Goal: Information Seeking & Learning: Learn about a topic

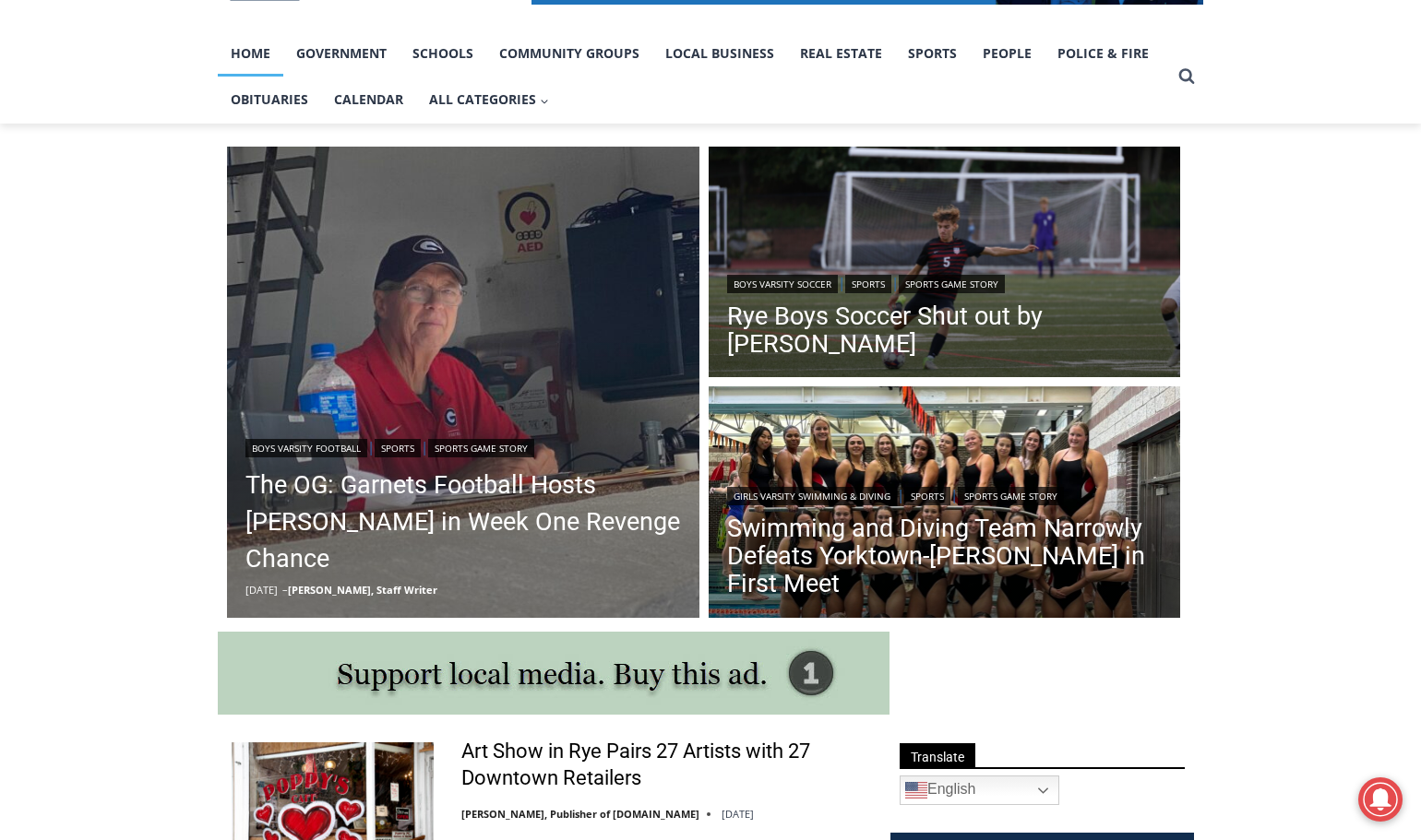
scroll to position [461, 0]
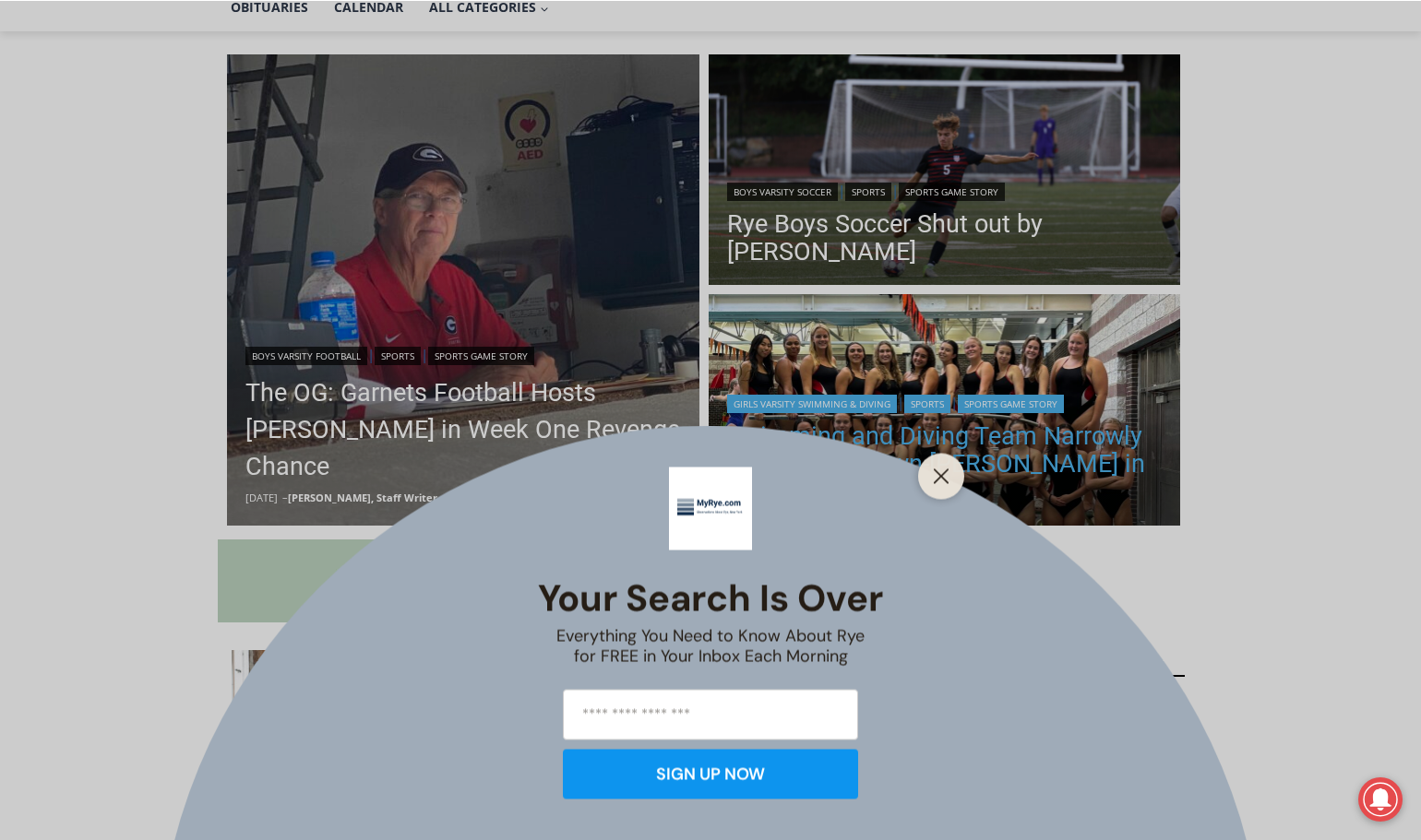
click at [931, 472] on button "Close" at bounding box center [941, 476] width 26 height 26
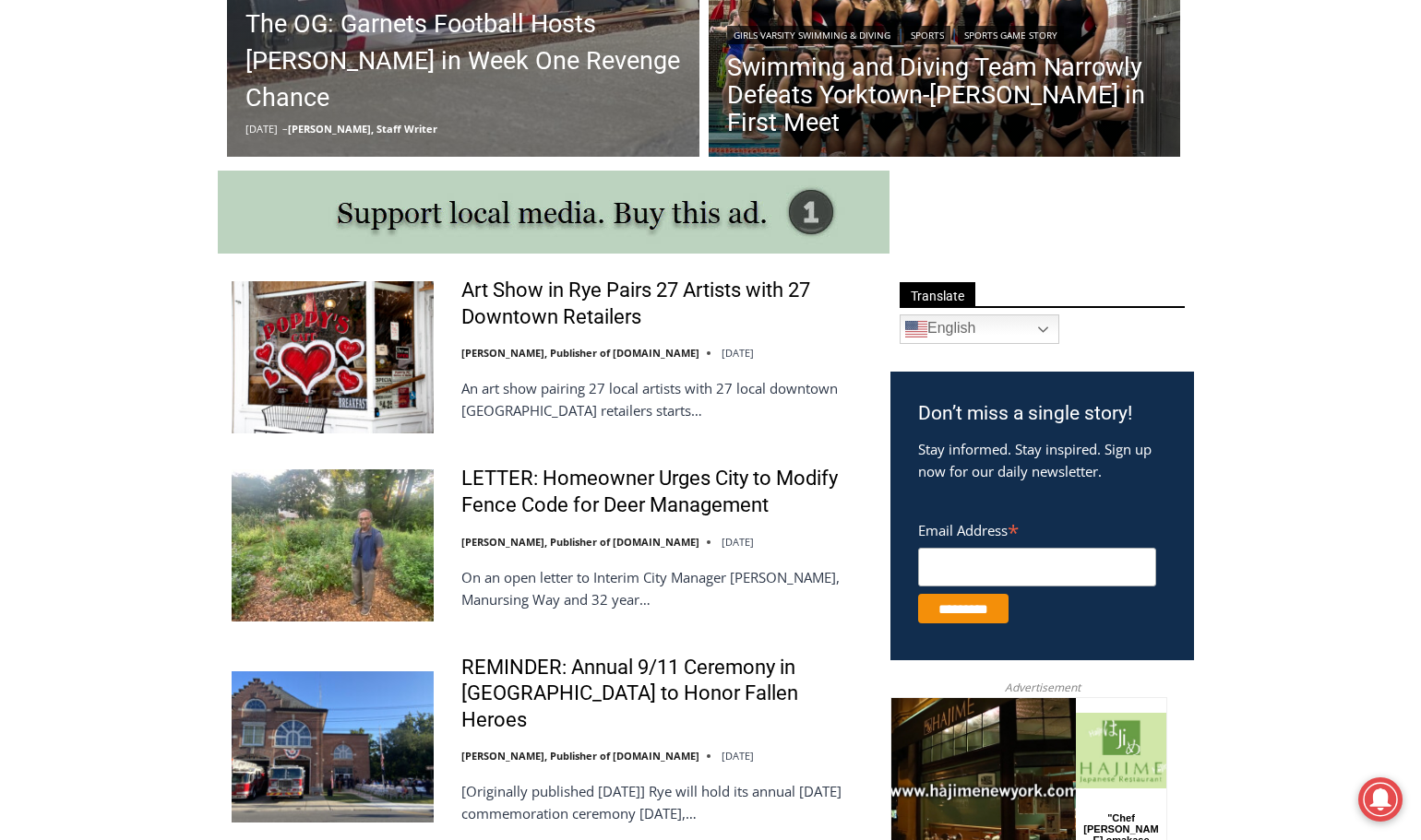
scroll to position [923, 0]
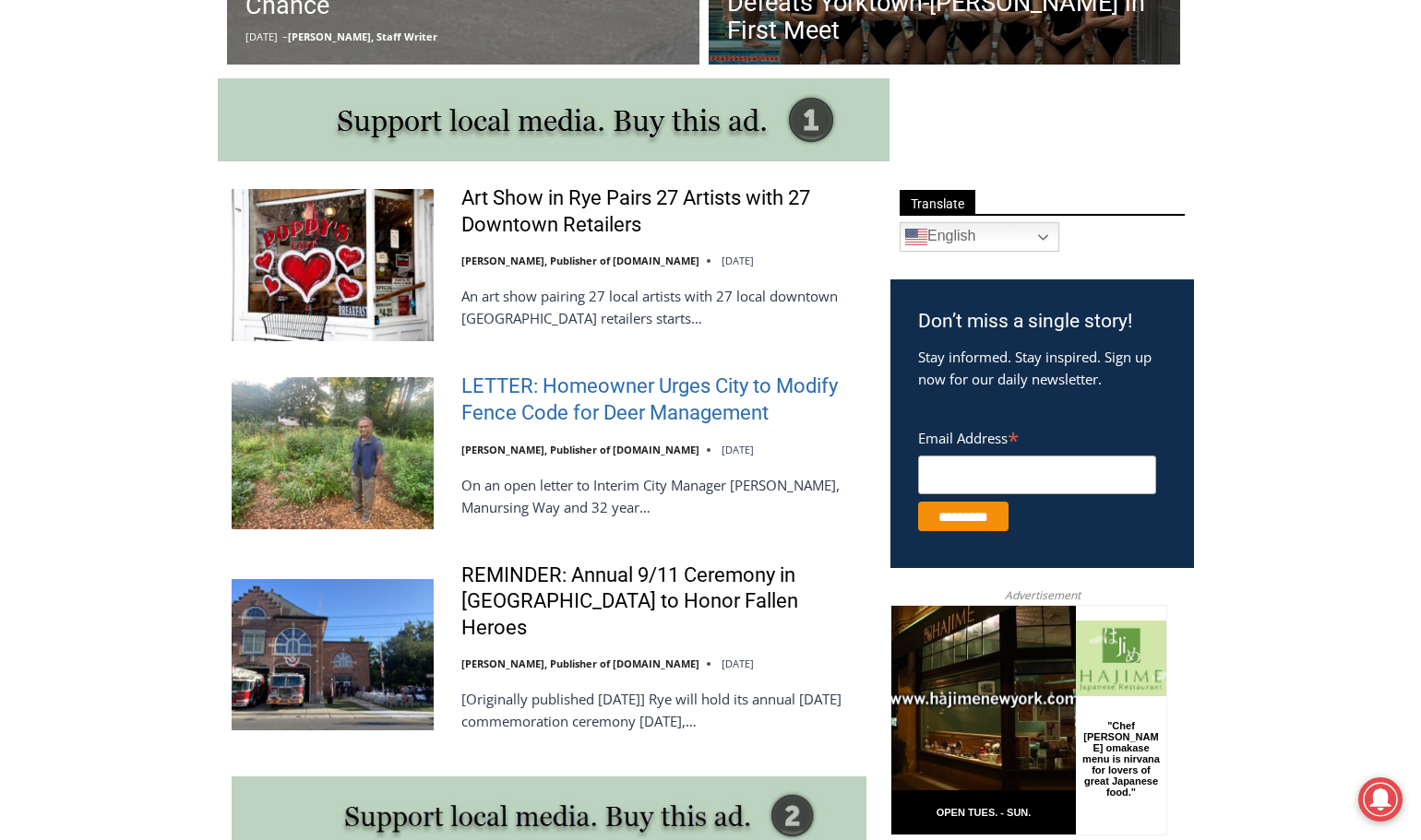
click at [616, 403] on link "LETTER: Homeowner Urges City to Modify Fence Code for Deer Management" at bounding box center [664, 399] width 405 height 52
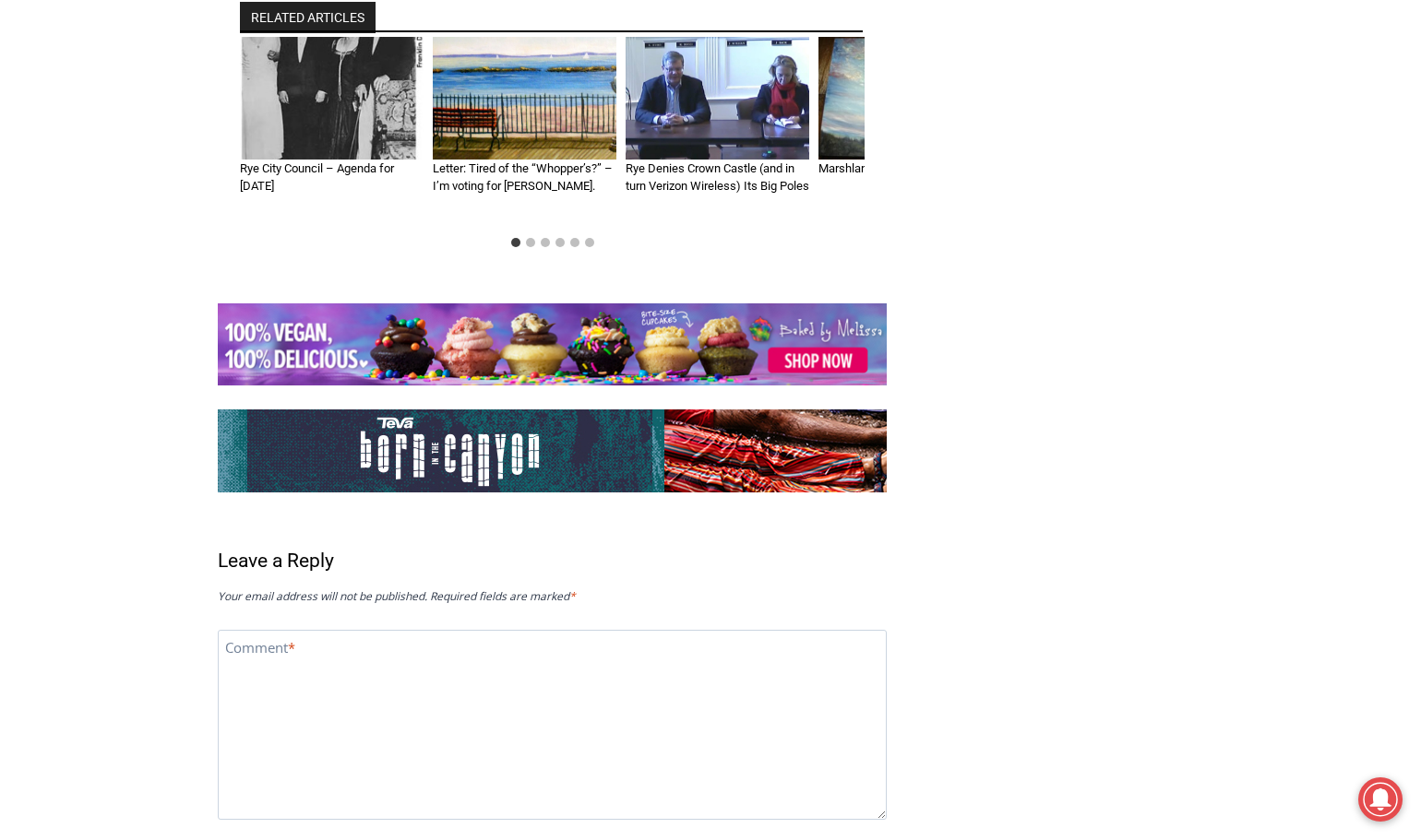
scroll to position [5534, 0]
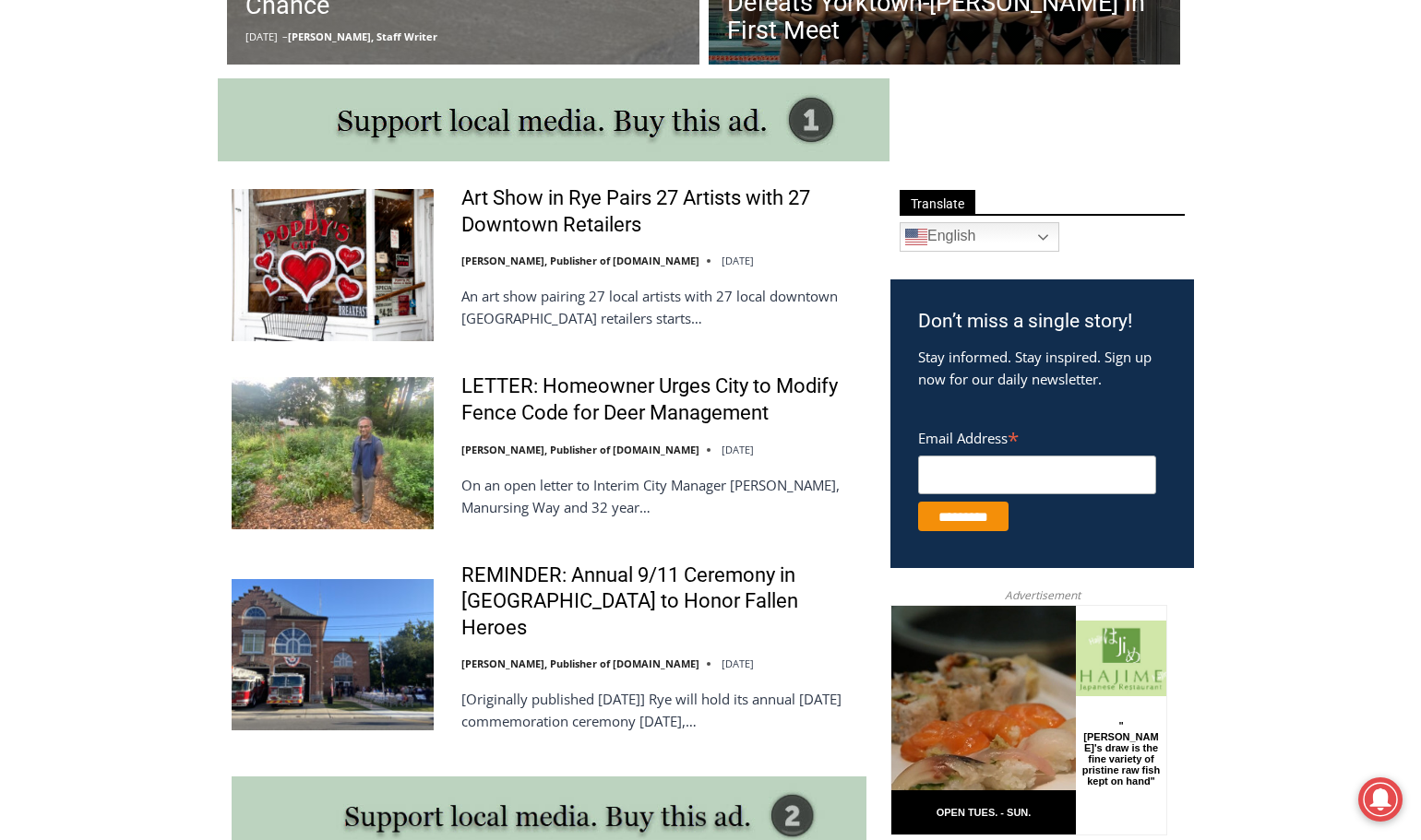
scroll to position [1383, 0]
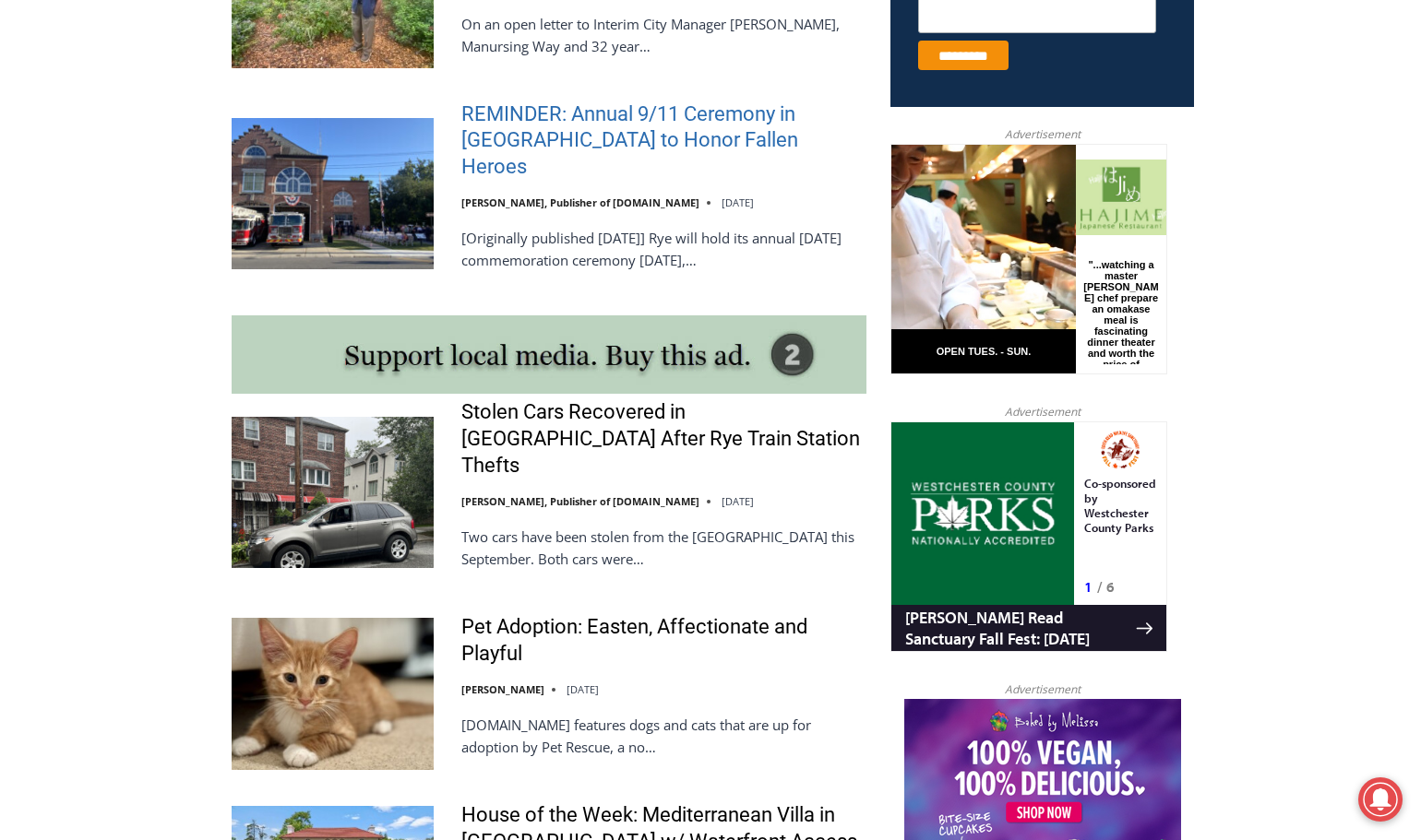
click at [524, 112] on link "REMINDER: Annual 9/11 Ceremony in [GEOGRAPHIC_DATA] to Honor Fallen Heroes" at bounding box center [664, 141] width 405 height 80
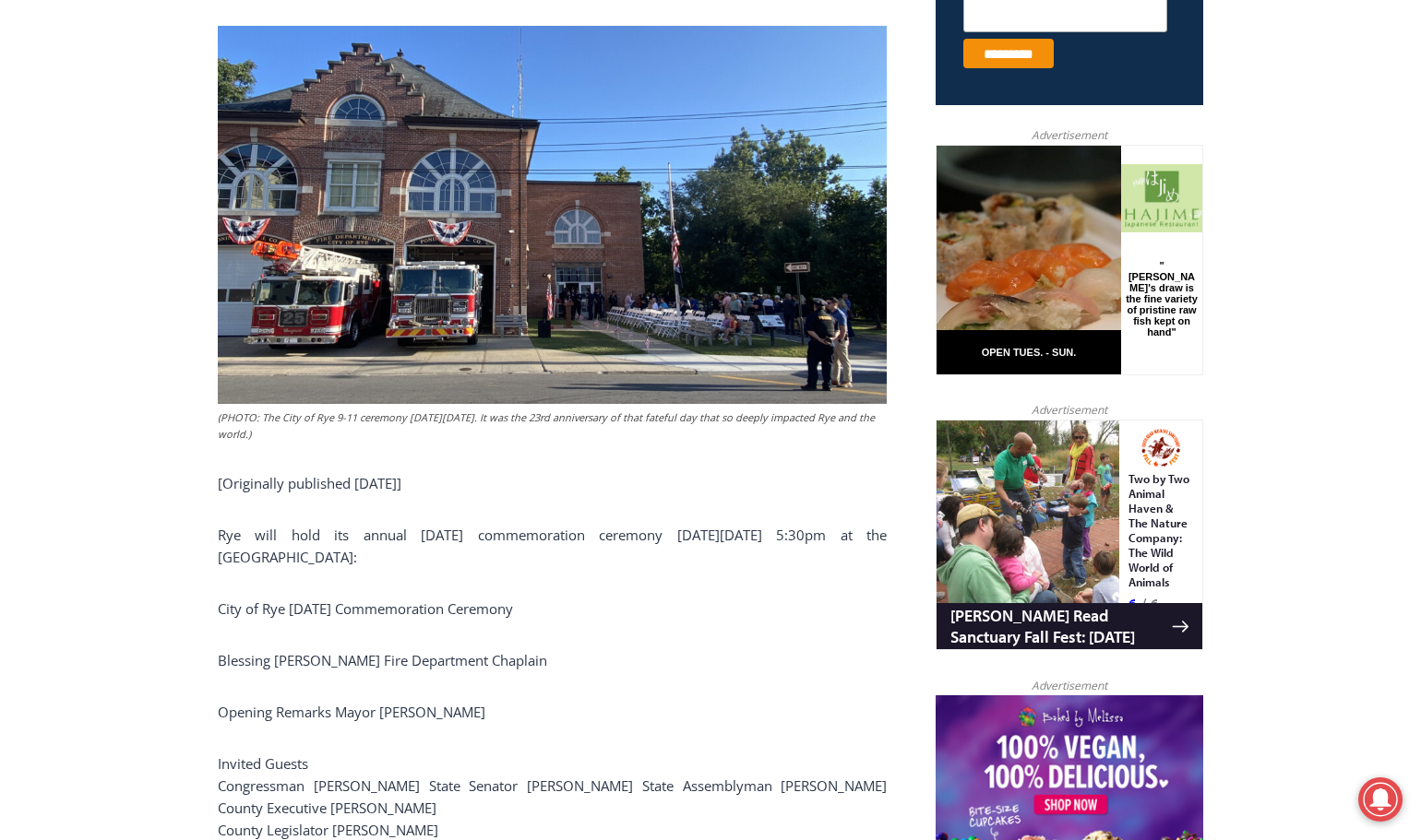
scroll to position [738, 0]
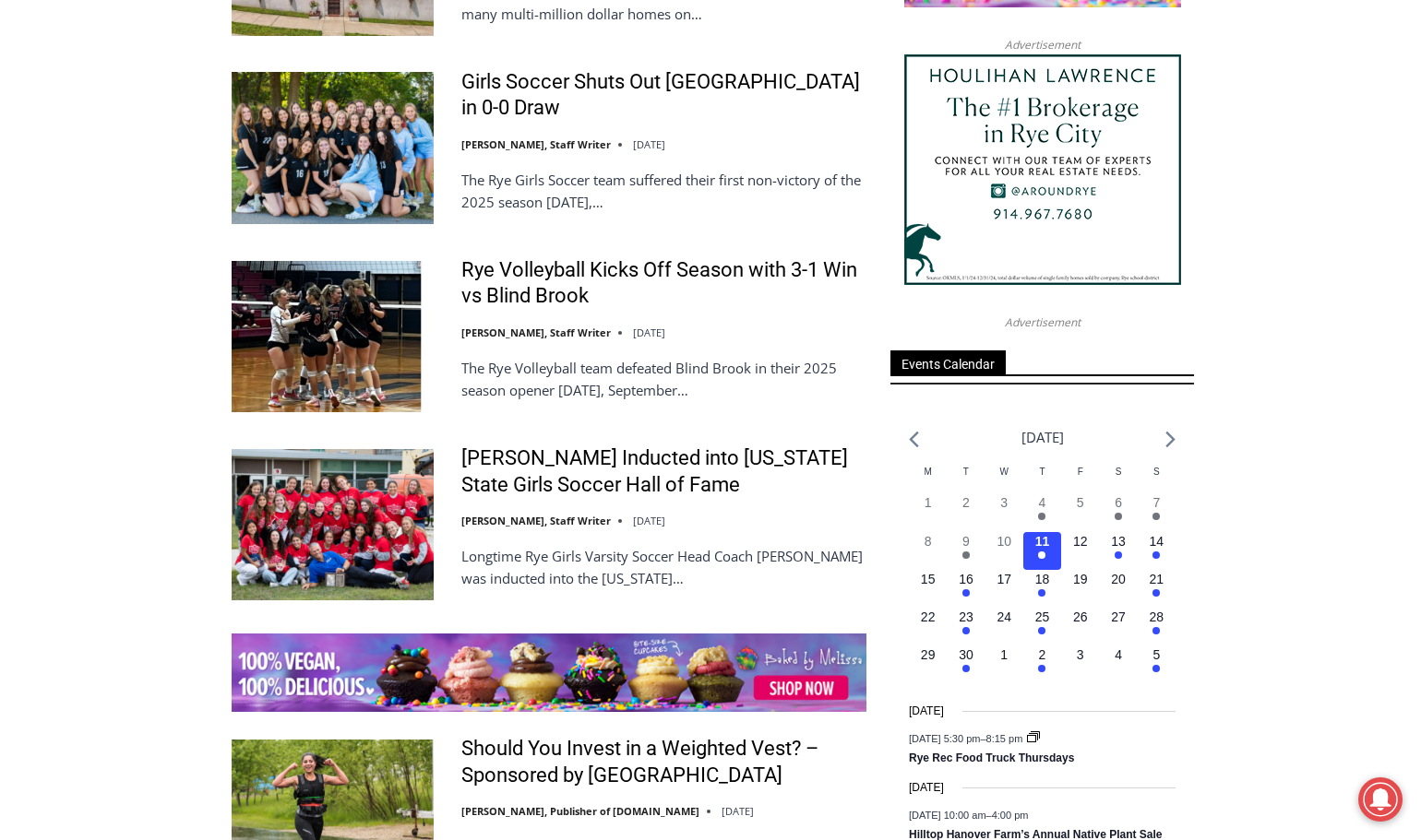
scroll to position [2398, 0]
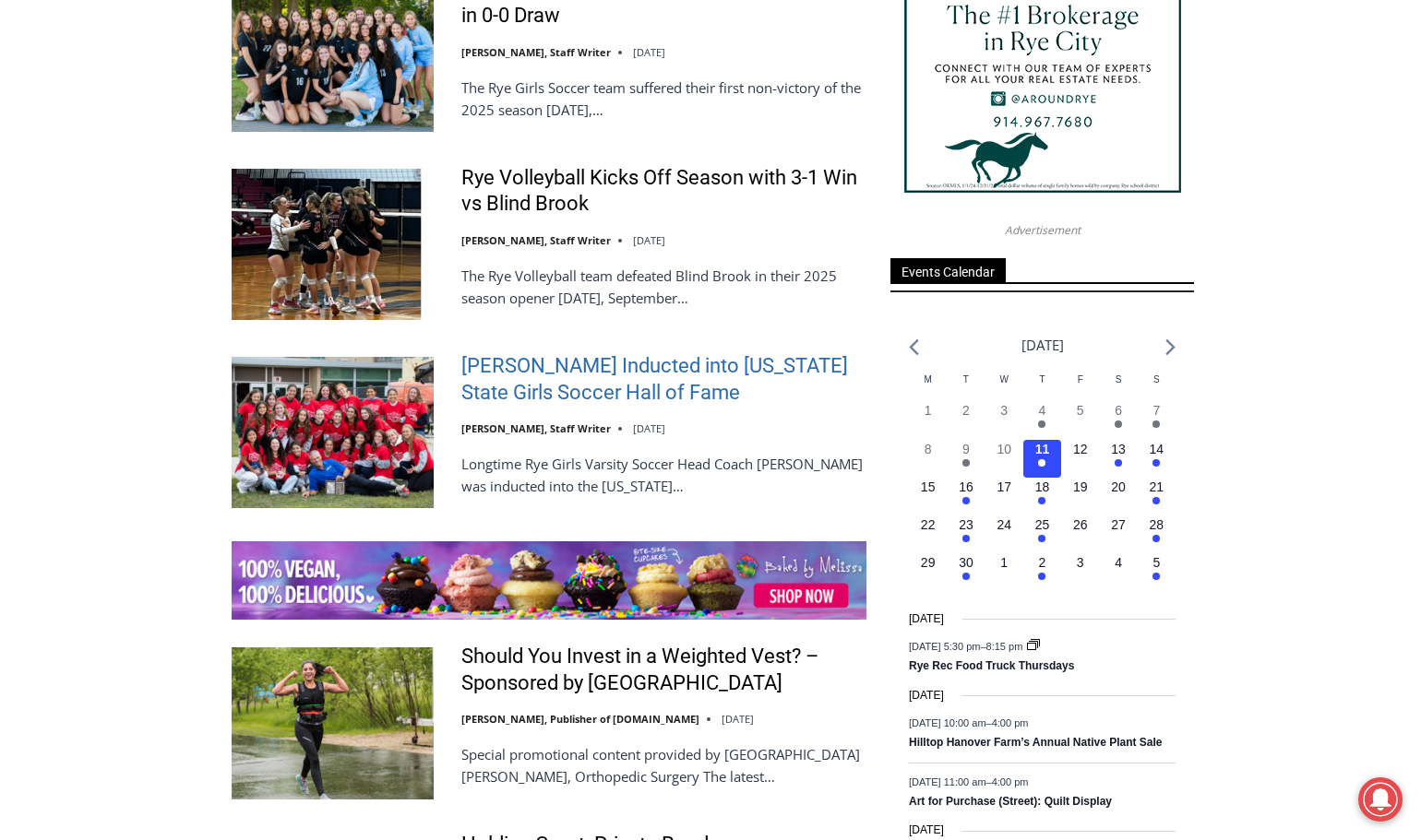
click at [538, 358] on link "[PERSON_NAME] Inducted into [US_STATE] State Girls Soccer Hall of Fame" at bounding box center [664, 379] width 405 height 52
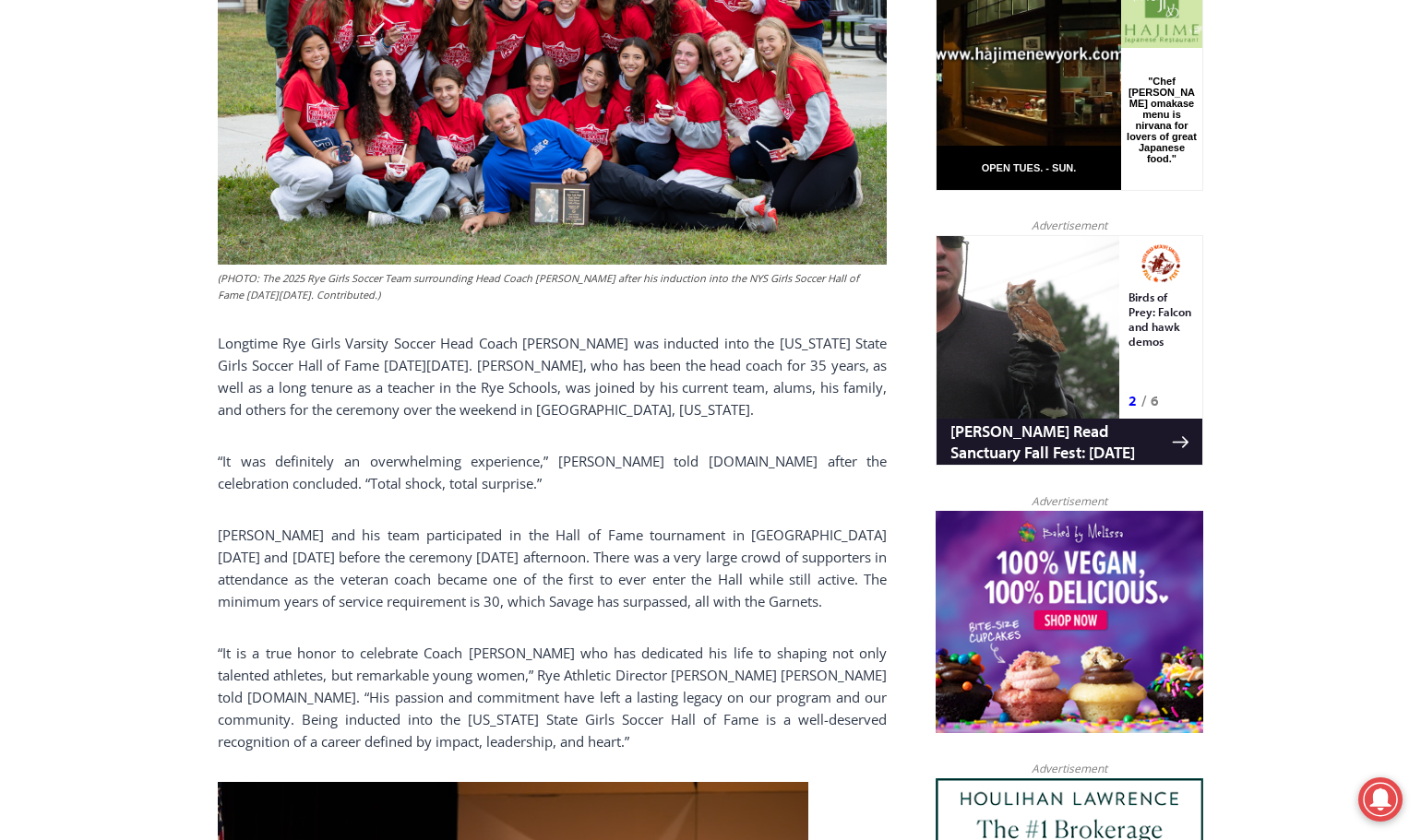
scroll to position [830, 0]
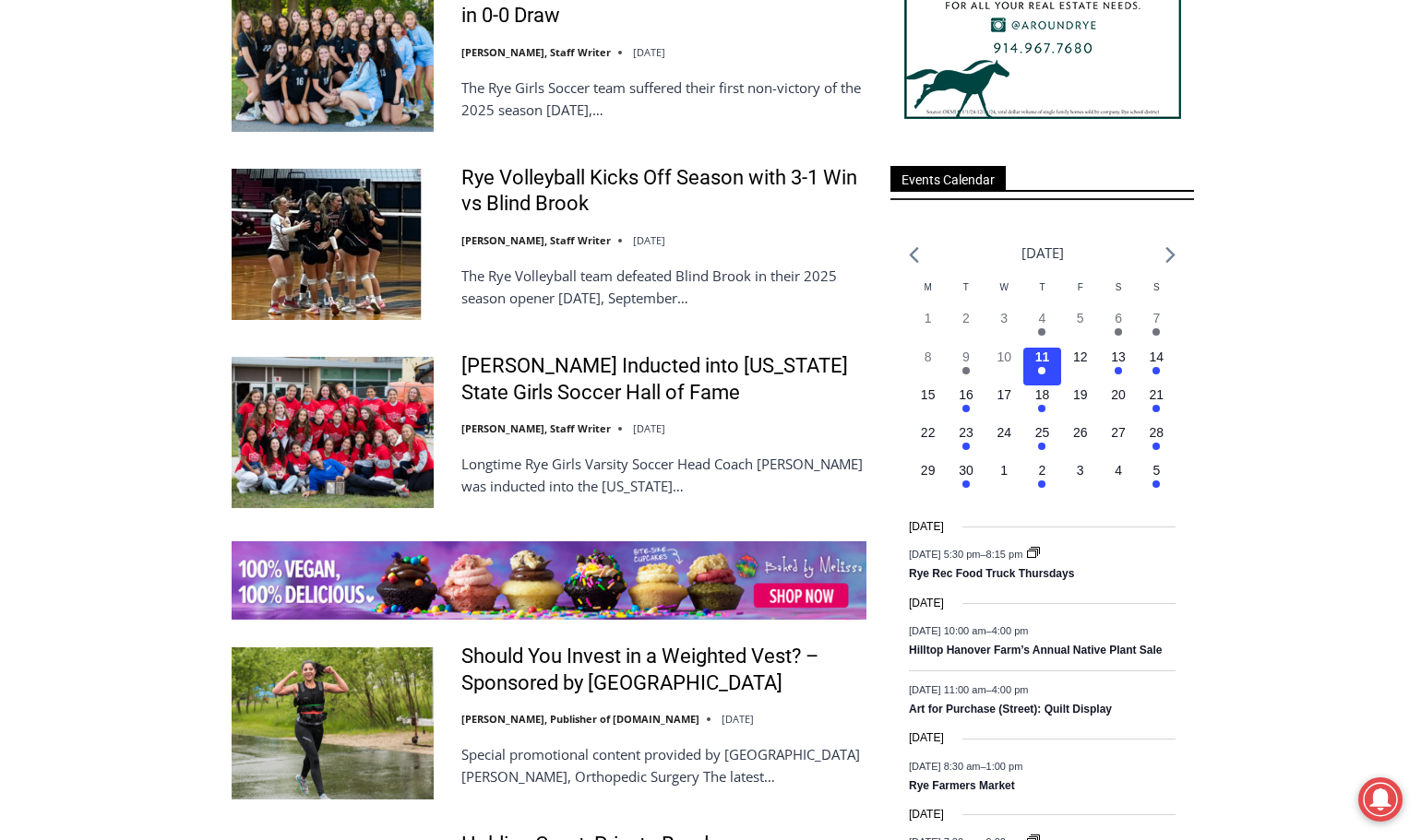
scroll to position [3043, 0]
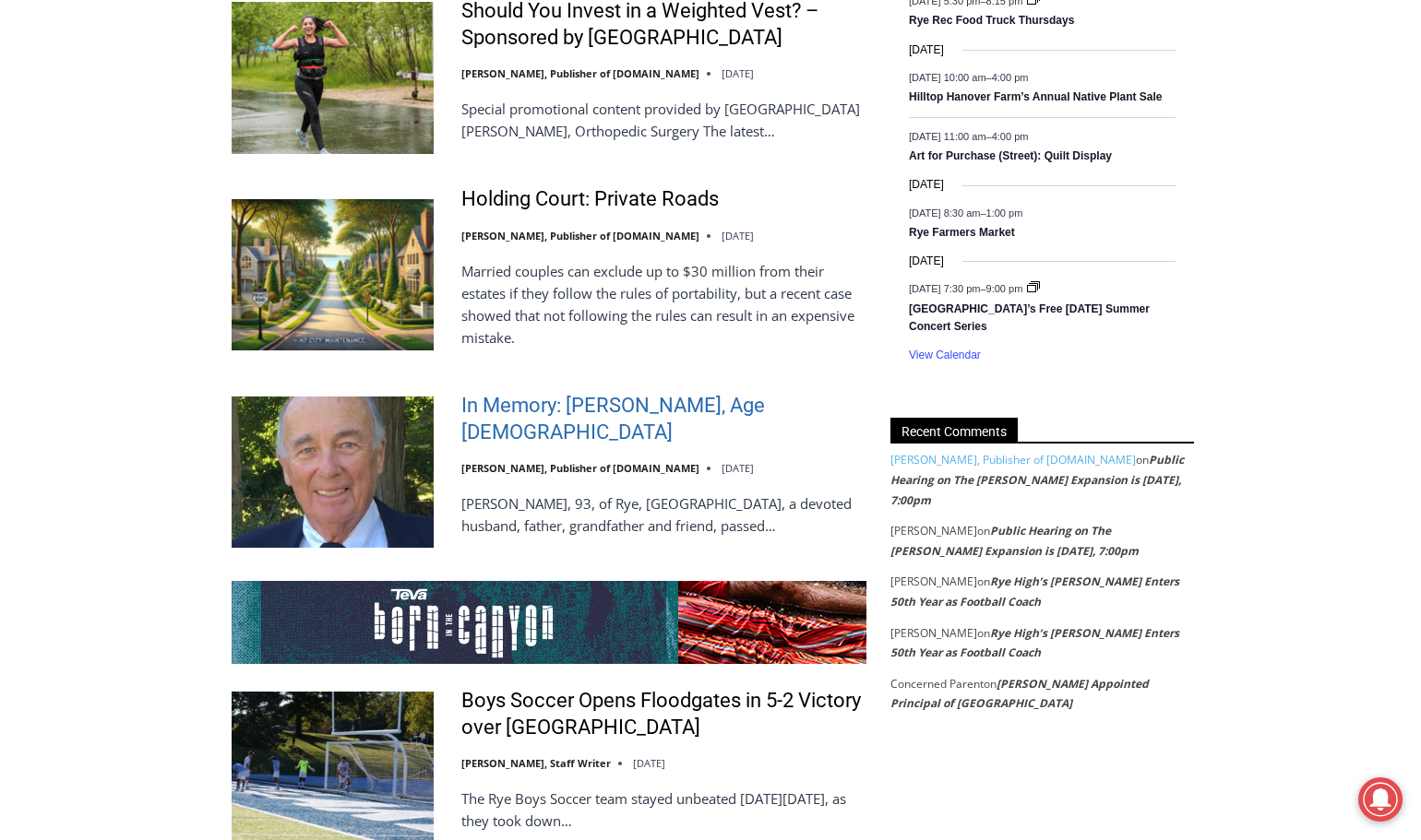
click at [636, 392] on link "In Memory: [PERSON_NAME], Age [DEMOGRAPHIC_DATA]" at bounding box center [664, 418] width 405 height 52
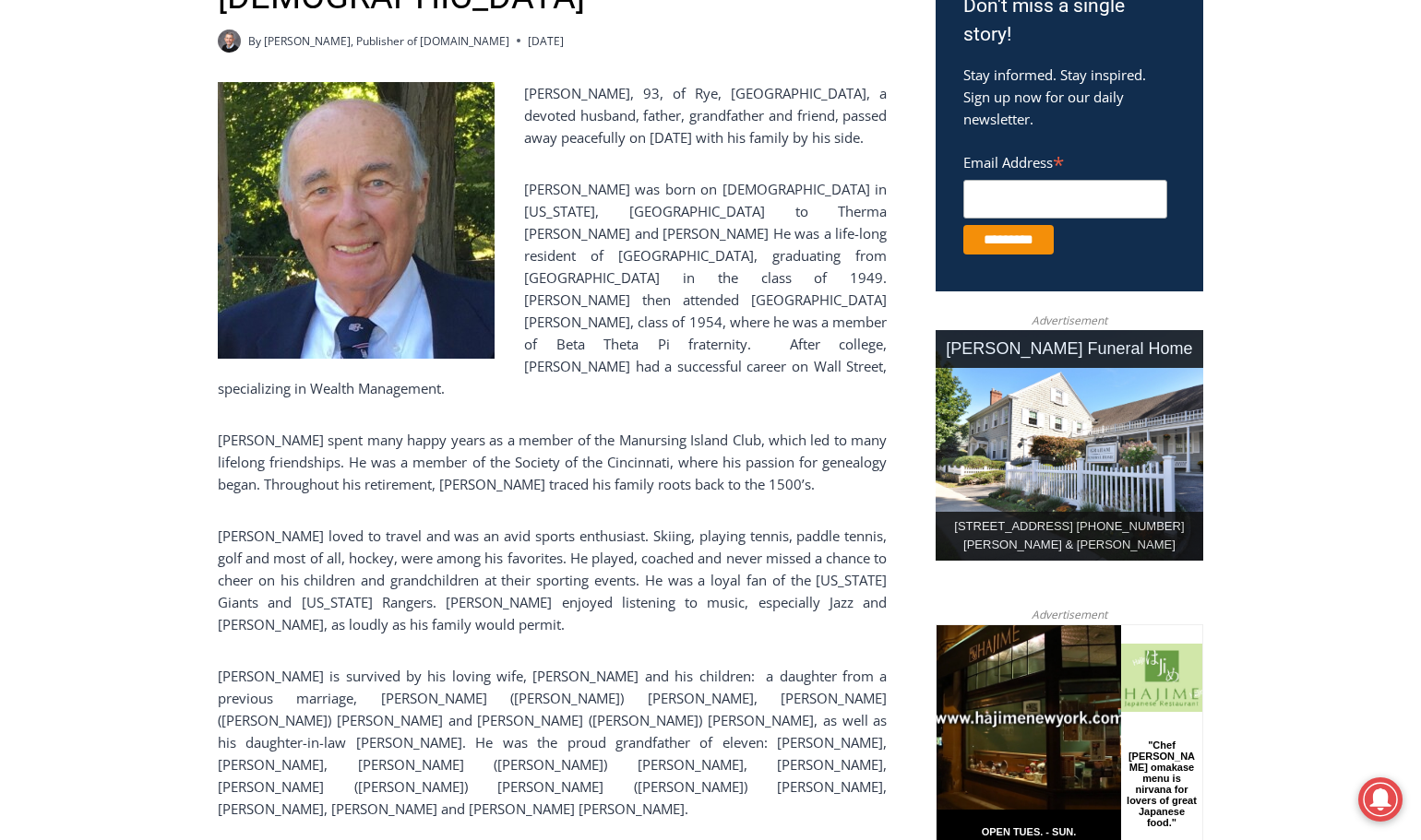
scroll to position [554, 0]
